Goal: Task Accomplishment & Management: Manage account settings

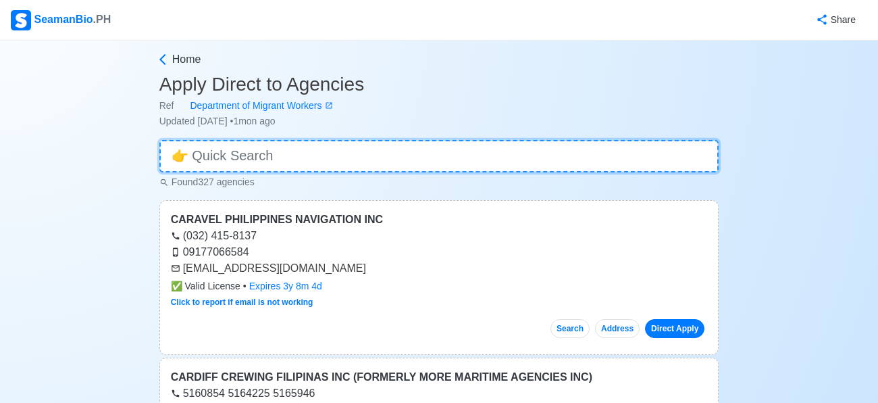
click at [292, 170] on input at bounding box center [439, 156] width 560 height 32
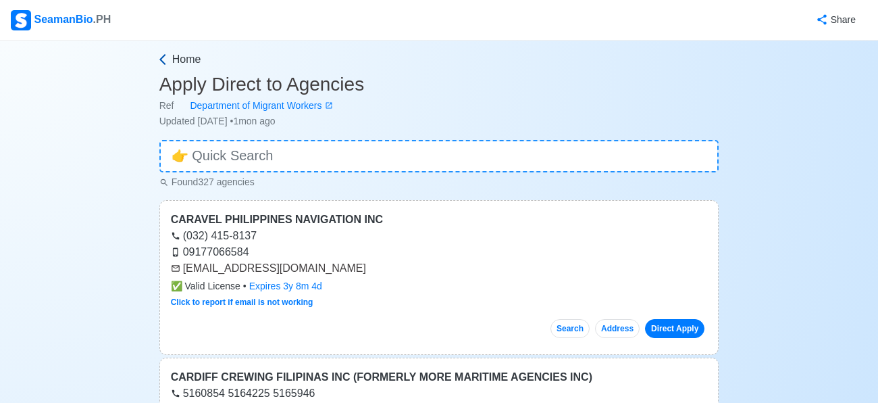
click at [161, 59] on icon at bounding box center [163, 60] width 14 height 14
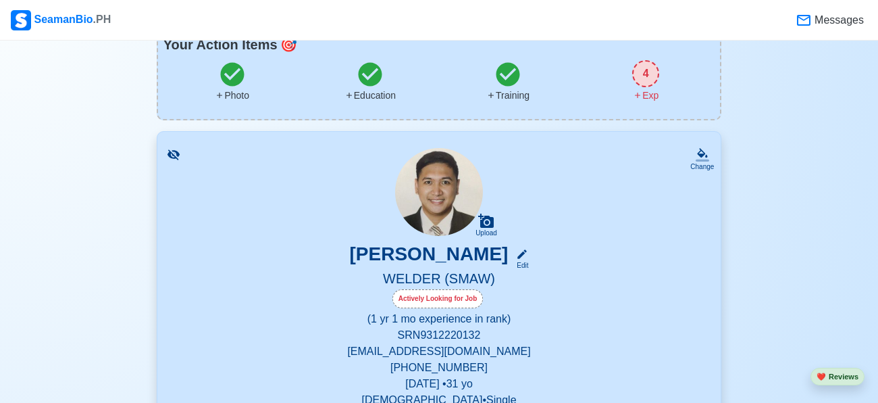
scroll to position [113, 0]
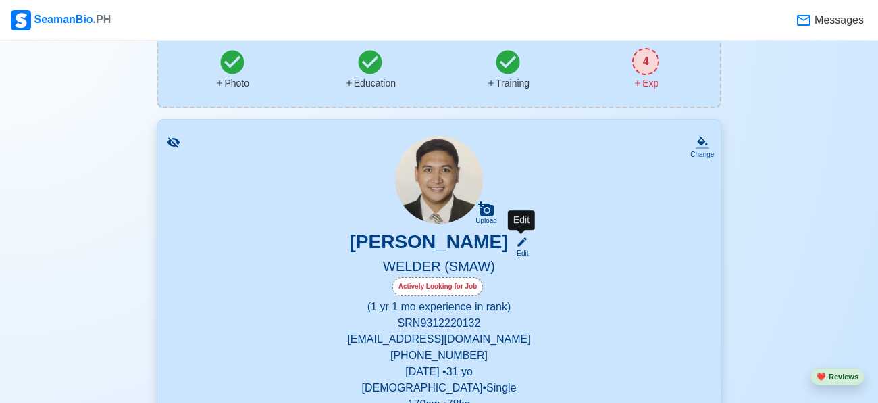
click at [528, 238] on icon at bounding box center [522, 242] width 12 height 12
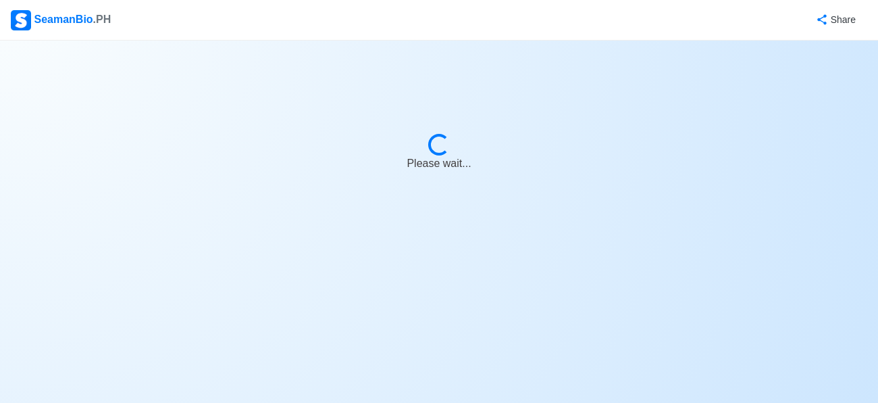
select select "Actively Looking for Job"
select select "Visible for Hiring"
select select "Single"
select select "[DEMOGRAPHIC_DATA]"
select select "PH"
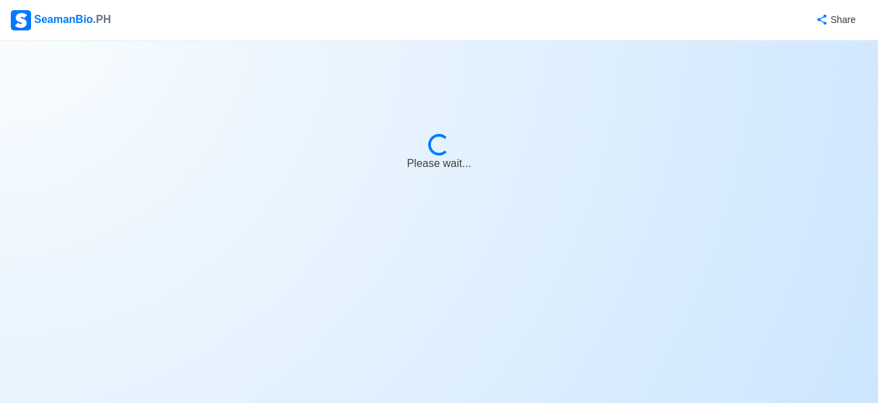
select select "1"
select select "4102416000000"
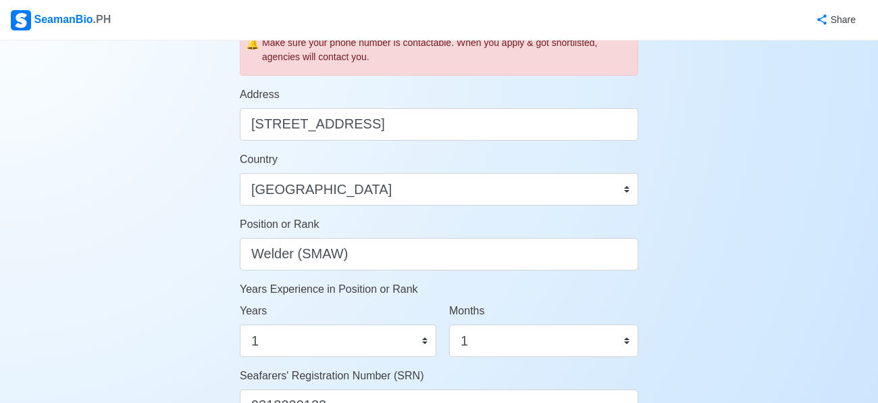
scroll to position [540, 0]
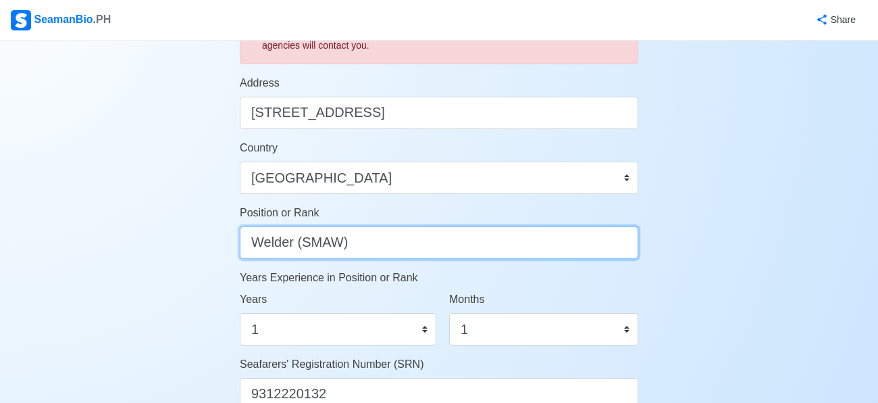
drag, startPoint x: 423, startPoint y: 237, endPoint x: 239, endPoint y: 240, distance: 183.8
click at [240, 240] on input "Welder (SMAW)" at bounding box center [439, 242] width 399 height 32
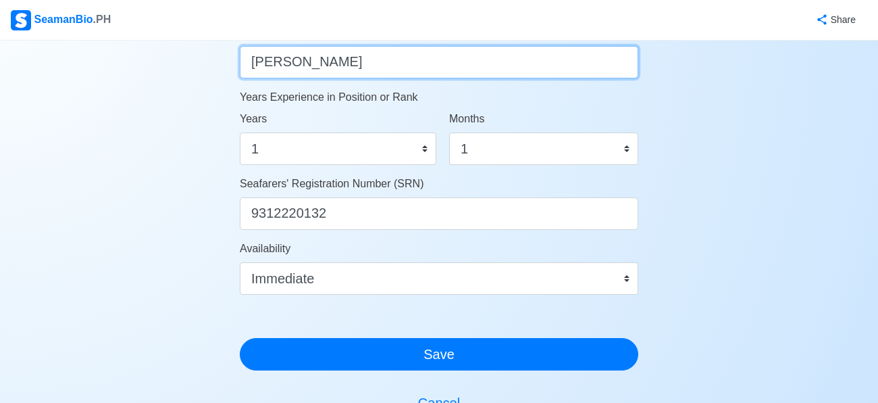
scroll to position [729, 0]
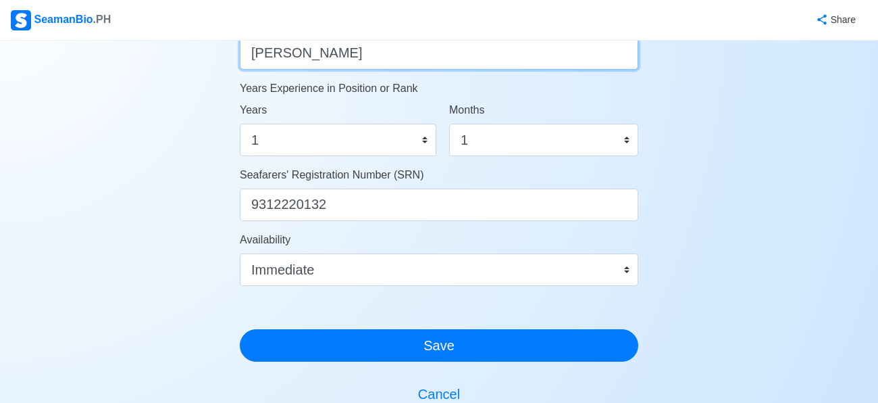
type input "[PERSON_NAME]"
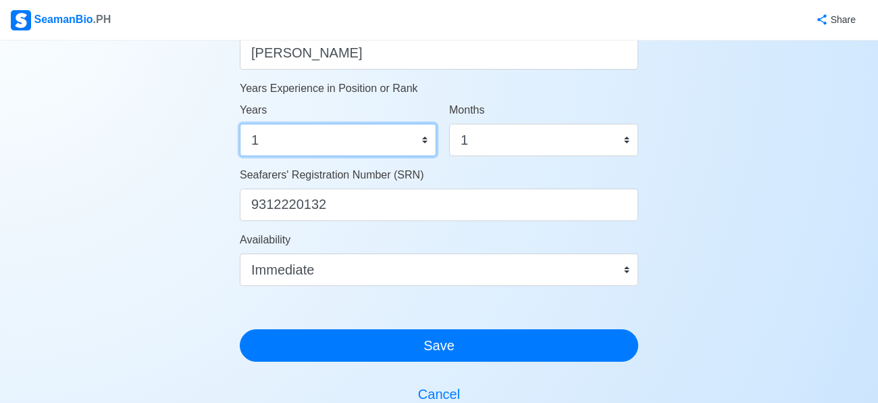
click at [421, 143] on select "0 1 2 3 4 5 6 7 8 9 10 11 12 13 14 15 16 17 18 19 20 21 22 23 24 25 26 27 28 29…" at bounding box center [338, 140] width 197 height 32
select select "0"
click at [240, 124] on select "0 1 2 3 4 5 6 7 8 9 10 11 12 13 14 15 16 17 18 19 20 21 22 23 24 25 26 27 28 29…" at bounding box center [338, 140] width 197 height 32
click at [518, 121] on div "Months 0 1 2 3 4 5 6 7 8 9 10 11" at bounding box center [543, 129] width 189 height 54
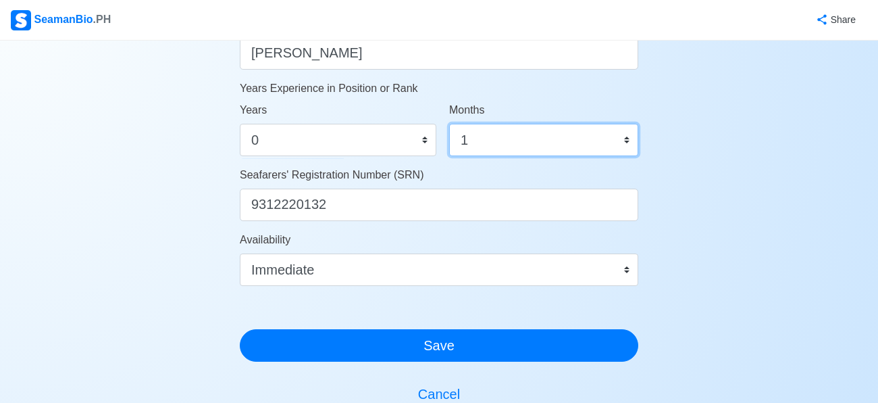
click at [499, 145] on select "0 1 2 3 4 5 6 7 8 9 10 11" at bounding box center [543, 140] width 189 height 32
select select "0"
click at [449, 124] on select "0 1 2 3 4 5 6 7 8 9 10 11" at bounding box center [543, 140] width 189 height 32
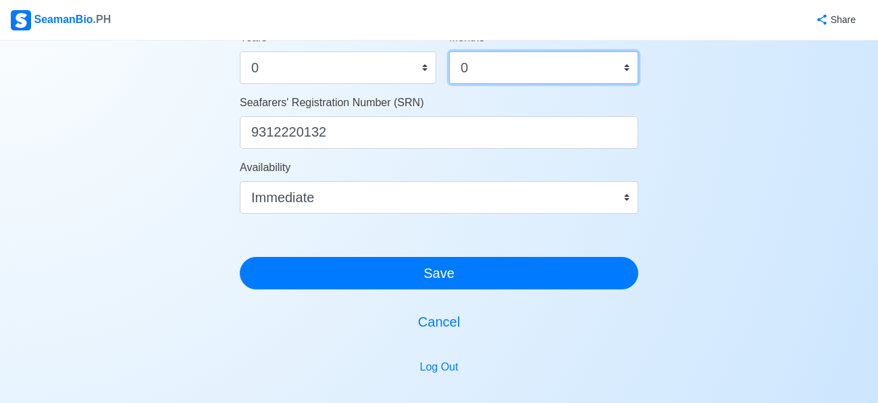
scroll to position [806, 0]
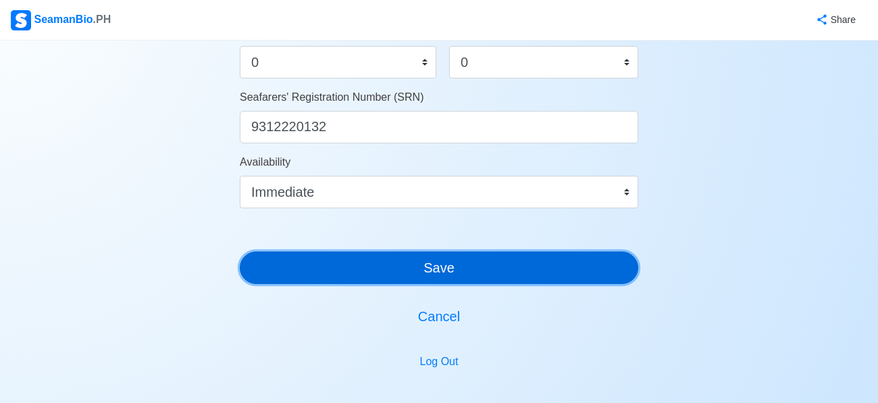
click at [436, 267] on button "Save" at bounding box center [439, 267] width 399 height 32
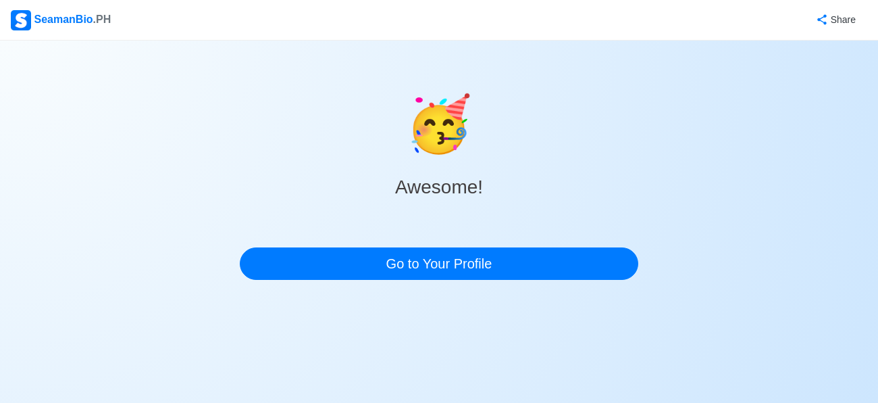
scroll to position [0, 0]
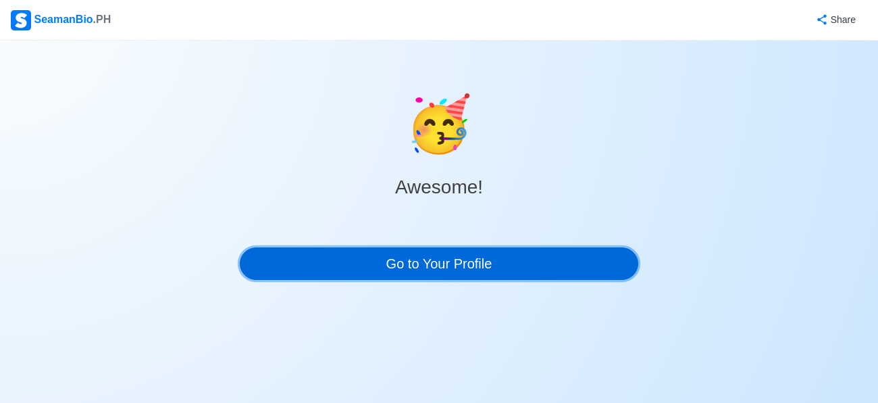
click at [516, 265] on link "Go to Your Profile" at bounding box center [439, 263] width 399 height 32
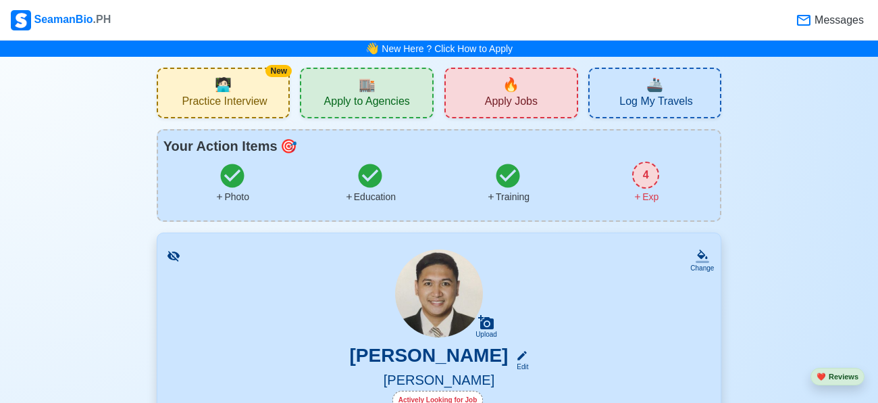
click at [540, 104] on div "🔥 Apply Jobs" at bounding box center [511, 93] width 134 height 51
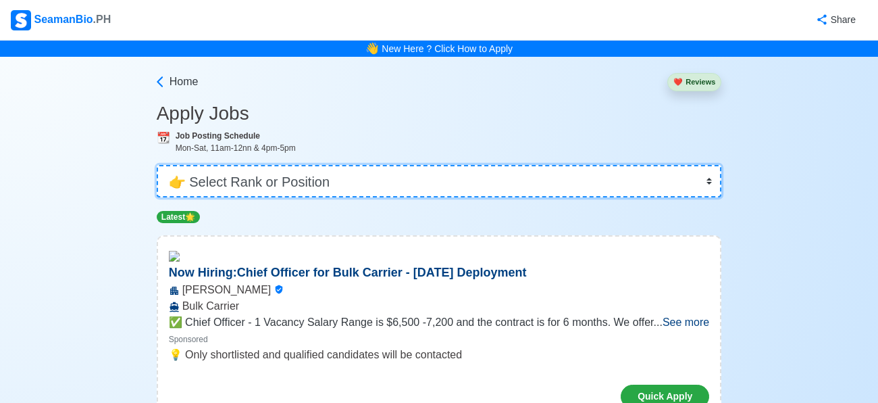
click at [389, 180] on select "👉 Select Rank or Position Master Chief Officer 2nd Officer 3rd Officer Junior O…" at bounding box center [439, 181] width 565 height 32
select select "[PERSON_NAME]"
click at [157, 165] on select "👉 Select Rank or Position Master Chief Officer 2nd Officer 3rd Officer Junior O…" at bounding box center [439, 181] width 565 height 32
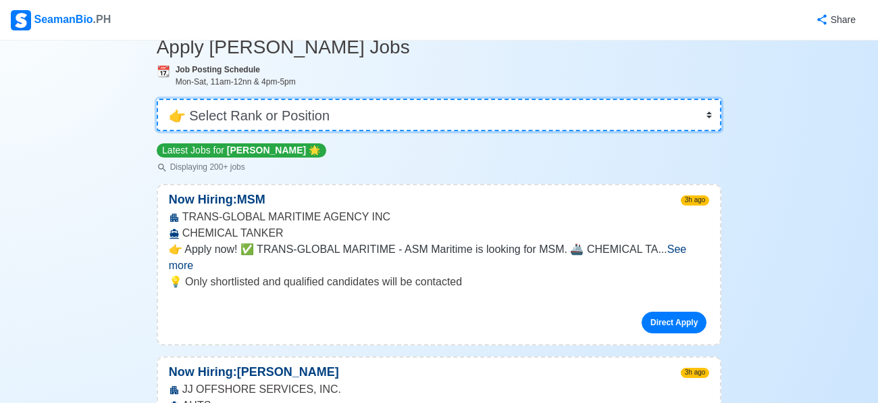
scroll to position [84, 0]
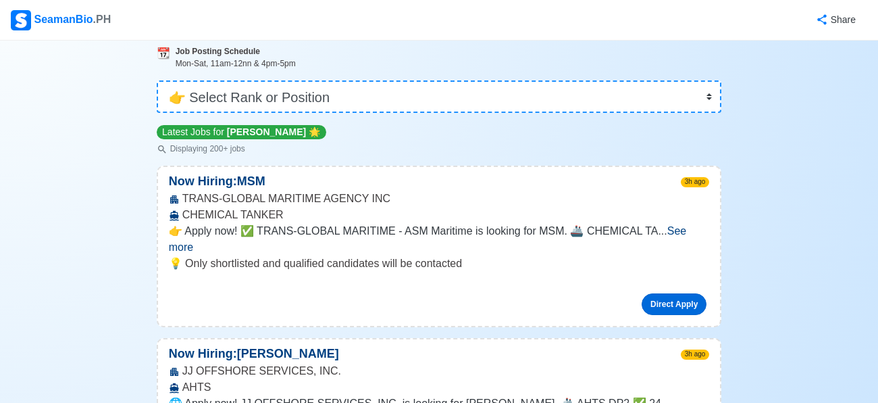
click at [676, 293] on link "Direct Apply" at bounding box center [674, 304] width 65 height 22
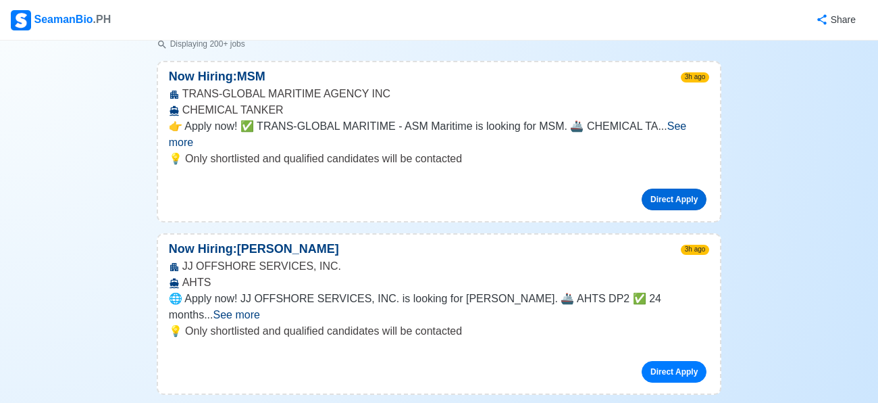
scroll to position [202, 0]
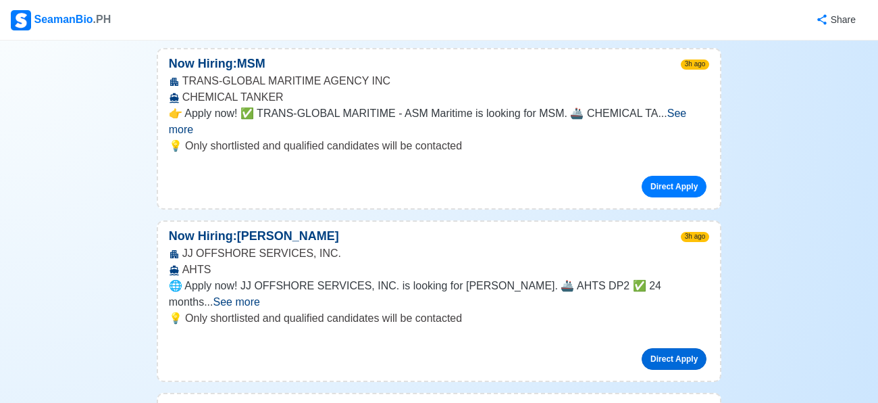
click at [667, 348] on link "Direct Apply" at bounding box center [674, 359] width 65 height 22
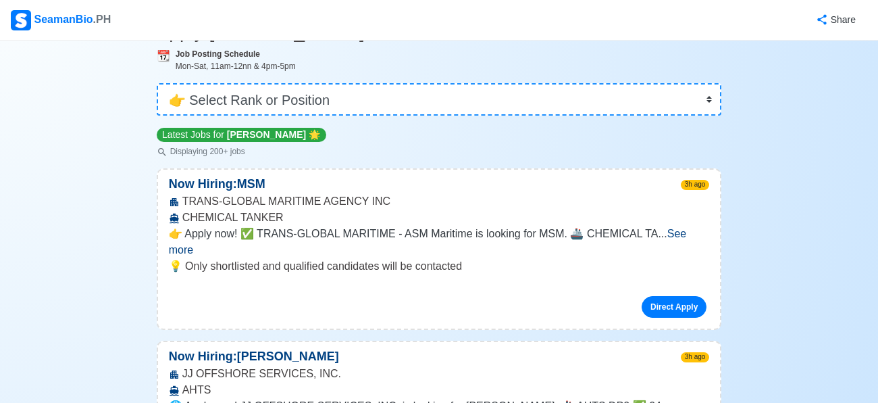
scroll to position [0, 0]
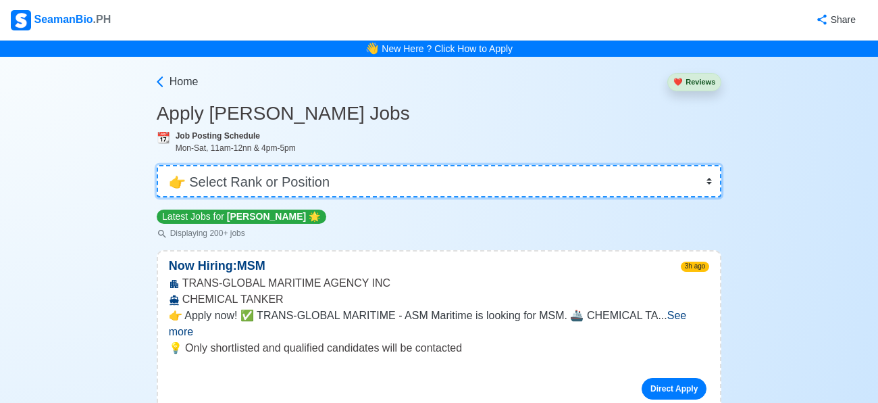
click at [238, 183] on select "👉 Select Rank or Position Master Chief Officer 2nd Officer 3rd Officer Junior O…" at bounding box center [439, 181] width 565 height 32
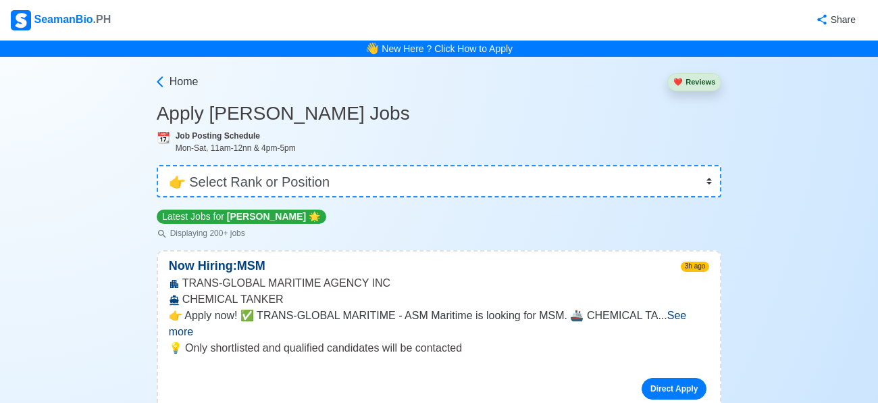
click at [407, 224] on div "Latest Jobs for [PERSON_NAME] 🌟 Displaying 200+ jobs" at bounding box center [439, 223] width 565 height 31
